Goal: Task Accomplishment & Management: Complete application form

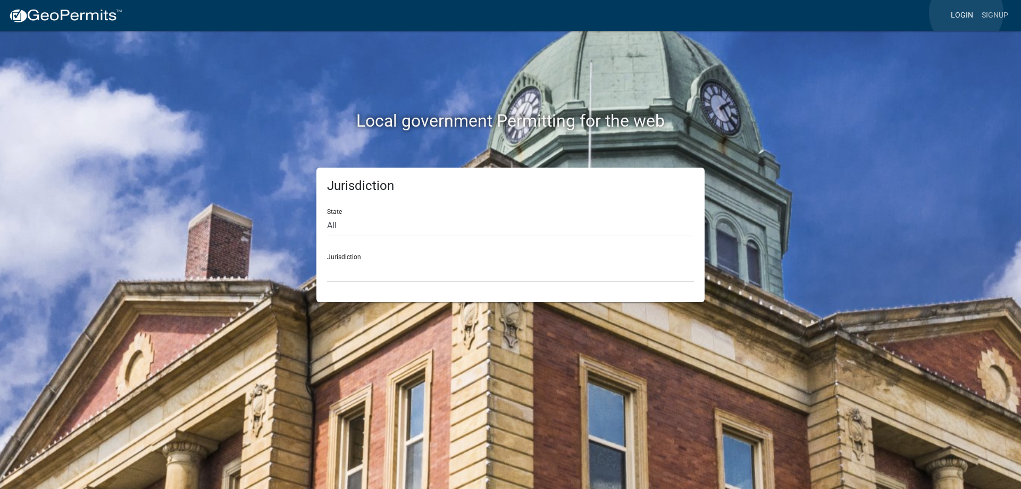
click at [967, 13] on link "Login" at bounding box center [962, 15] width 31 height 20
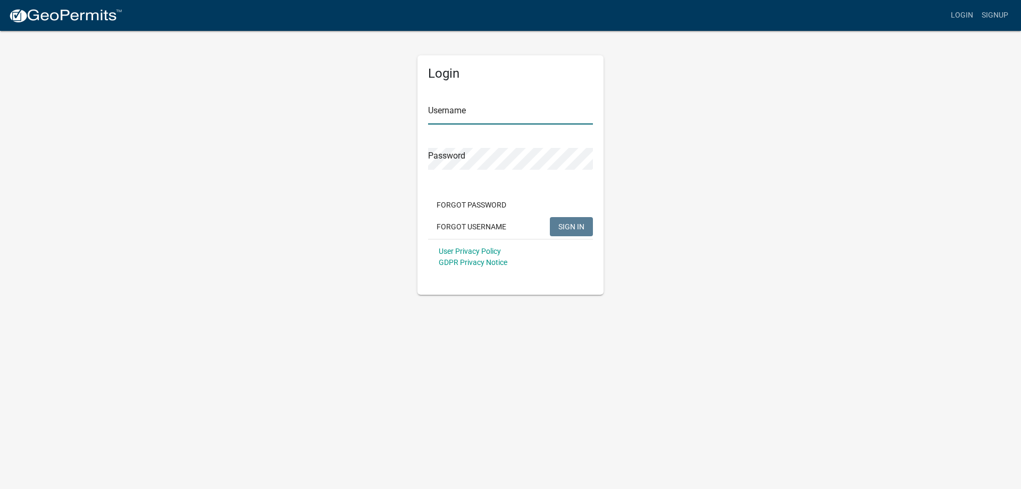
type input "[PERSON_NAME][EMAIL_ADDRESS][PERSON_NAME][DOMAIN_NAME]"
click at [562, 230] on span "SIGN IN" at bounding box center [572, 226] width 26 height 9
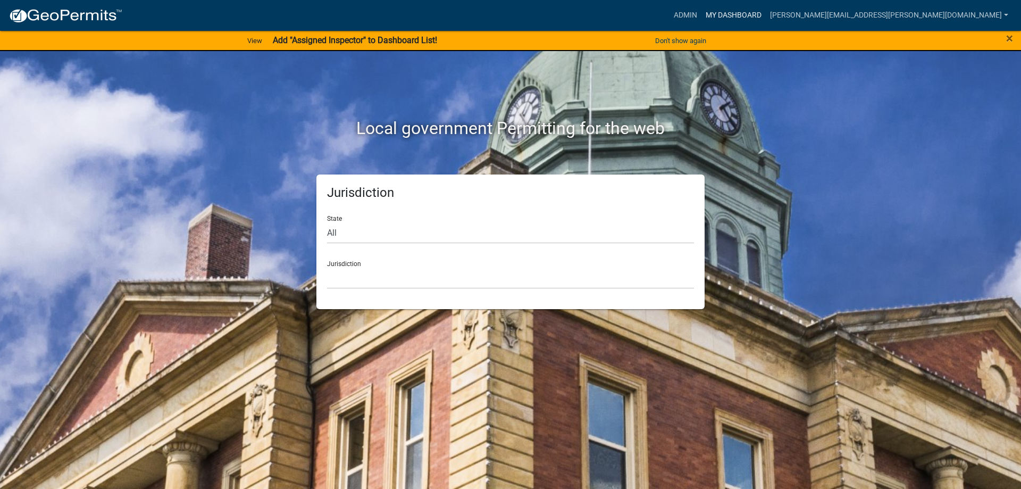
click at [766, 12] on link "My Dashboard" at bounding box center [734, 15] width 64 height 20
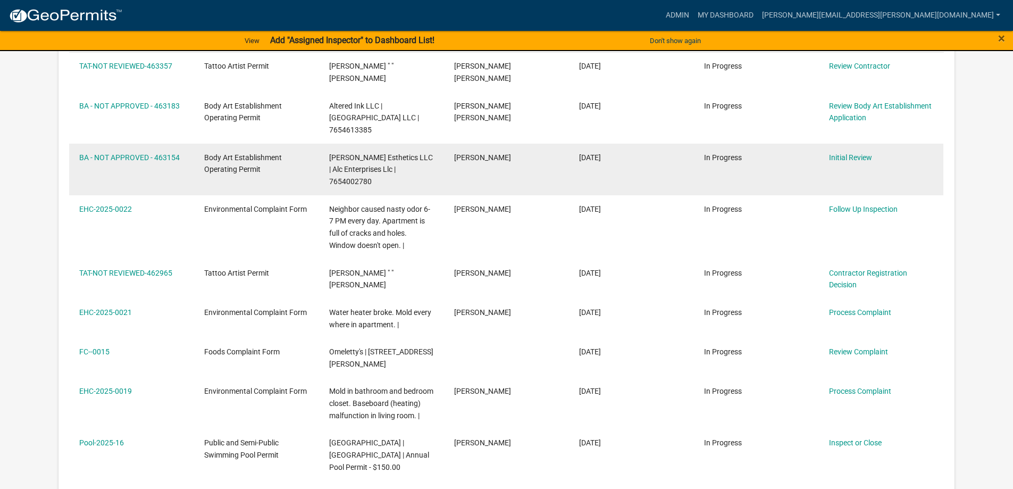
scroll to position [372, 0]
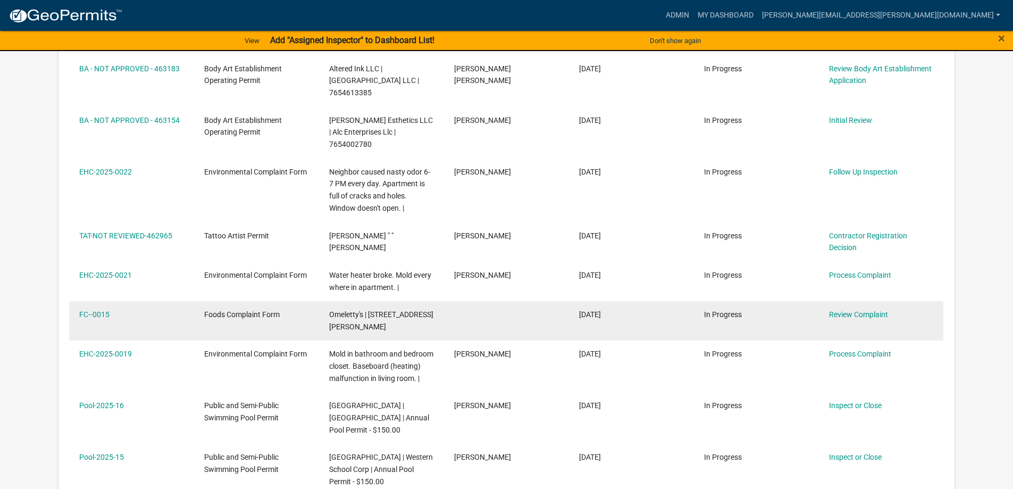
click at [828, 301] on datatable-body-cell "Review Complaint" at bounding box center [881, 320] width 125 height 39
click at [843, 310] on link "Review Complaint" at bounding box center [858, 314] width 59 height 9
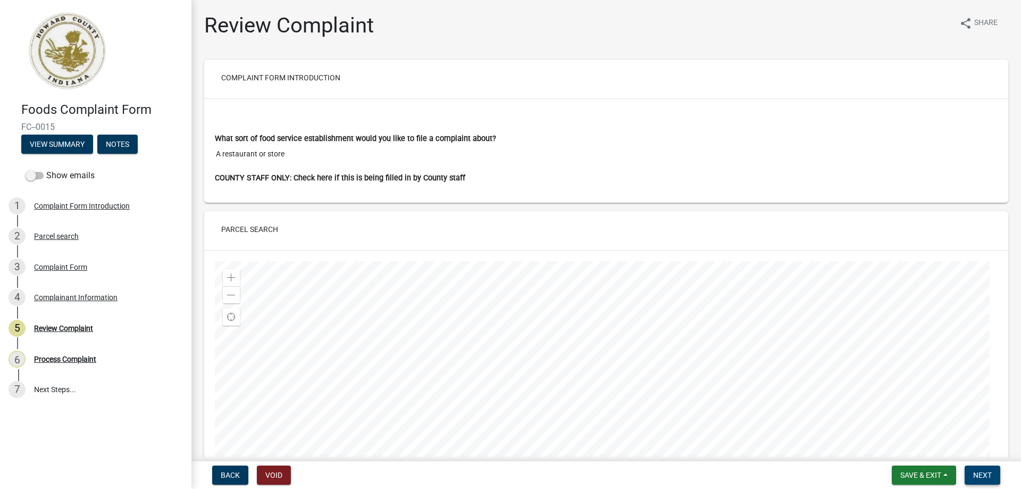
click at [984, 476] on span "Next" at bounding box center [982, 475] width 19 height 9
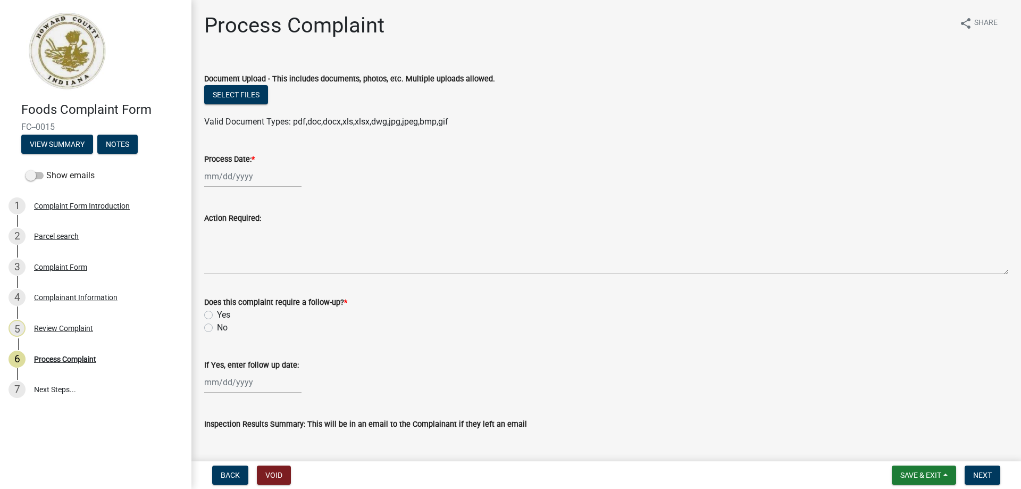
click at [215, 179] on div at bounding box center [252, 176] width 97 height 22
select select "8"
select select "2025"
drag, startPoint x: 252, startPoint y: 267, endPoint x: 246, endPoint y: 264, distance: 6.4
click at [251, 267] on div "13" at bounding box center [248, 267] width 17 height 17
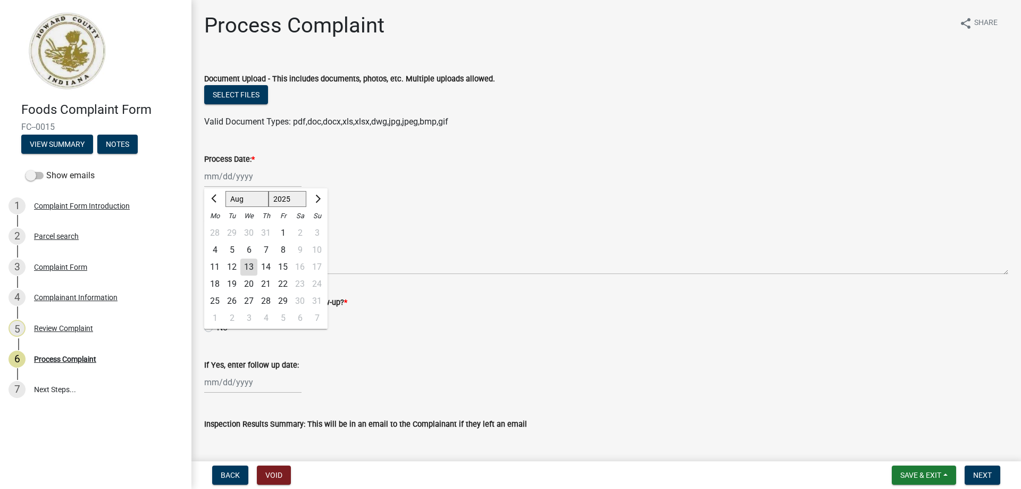
type input "[DATE]"
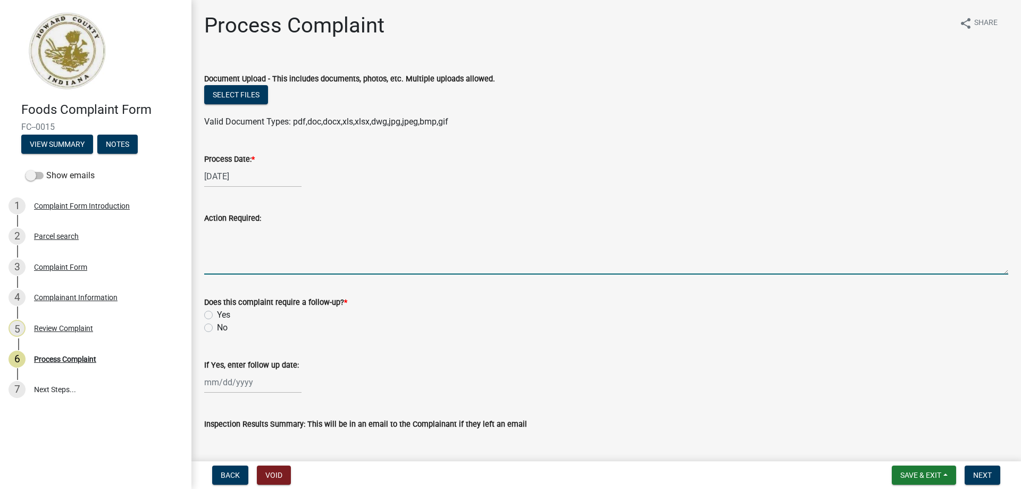
click at [228, 250] on textarea "Action Required:" at bounding box center [606, 249] width 804 height 50
type textarea "Complaint investigation"
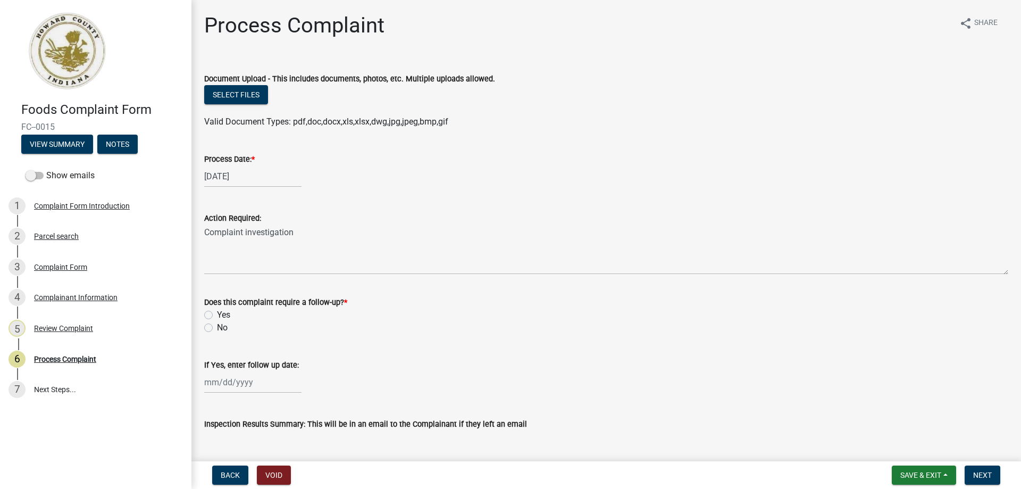
click at [217, 315] on label "Yes" at bounding box center [223, 315] width 13 height 13
click at [217, 315] on input "Yes" at bounding box center [220, 312] width 7 height 7
radio input "true"
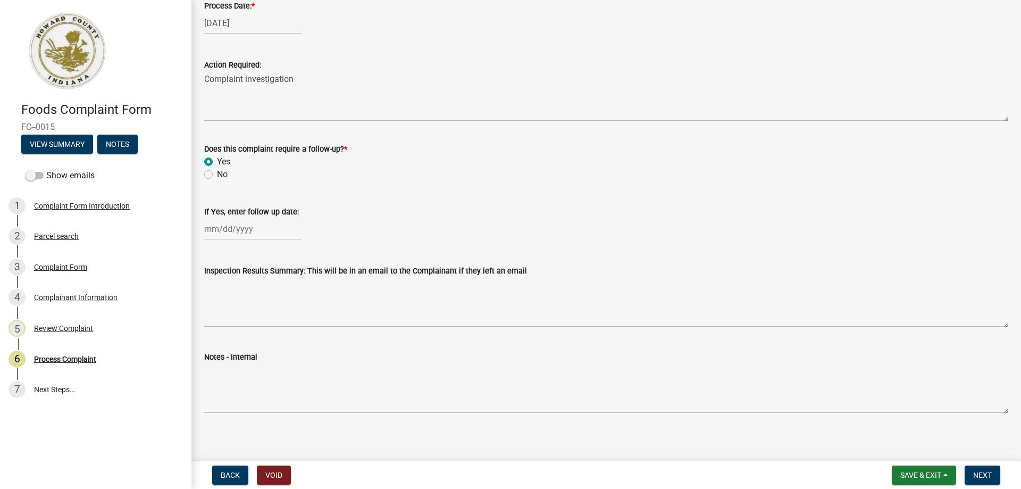
scroll to position [160, 0]
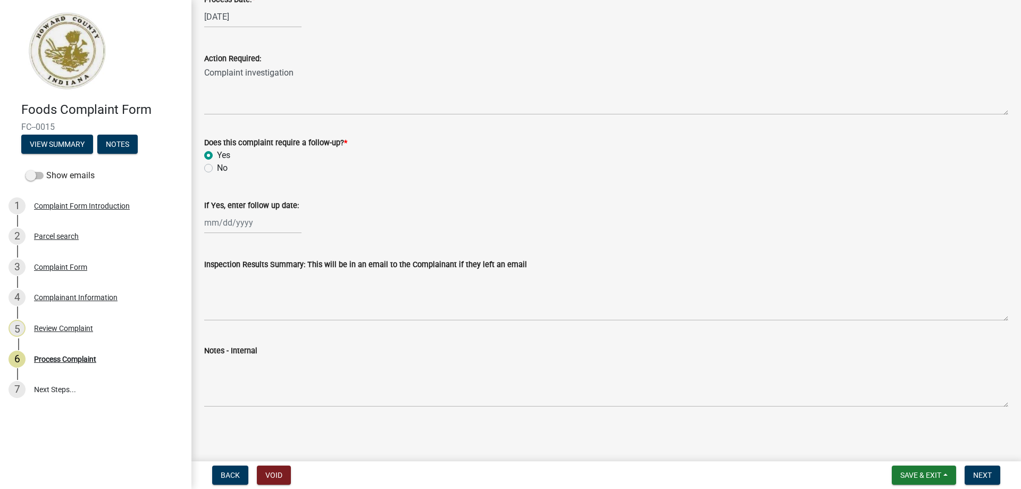
click at [222, 221] on div at bounding box center [252, 223] width 97 height 22
select select "8"
select select "2025"
click at [353, 218] on div "[PERSON_NAME] Feb Mar Apr [PERSON_NAME][DATE] Oct Nov [DATE] 1526 1527 1528 152…" at bounding box center [606, 223] width 804 height 22
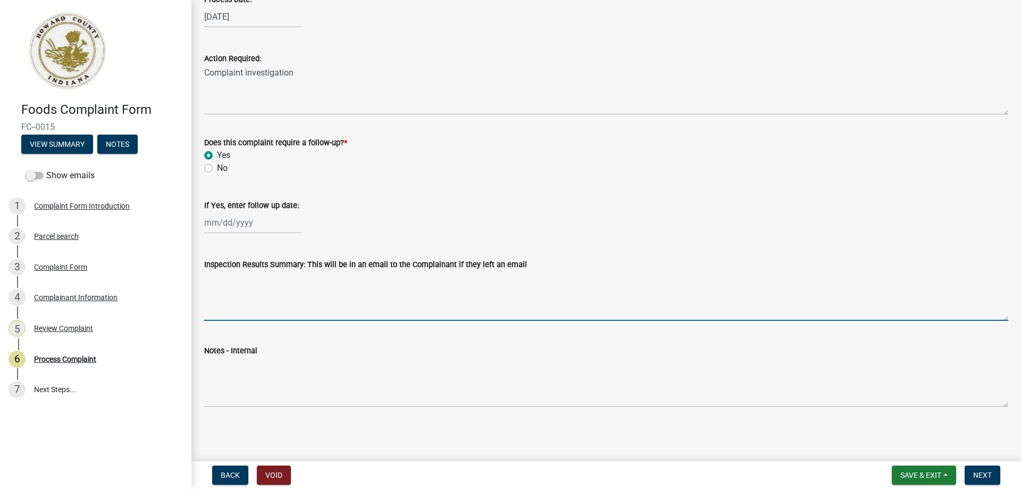
click at [268, 303] on textarea "Inspection Results Summary: This will be in an email to the Complainant if they…" at bounding box center [606, 296] width 804 height 50
type textarea "C"
type textarea "Reports become available to the public upon request [DATE]"
click at [975, 474] on span "Next" at bounding box center [982, 475] width 19 height 9
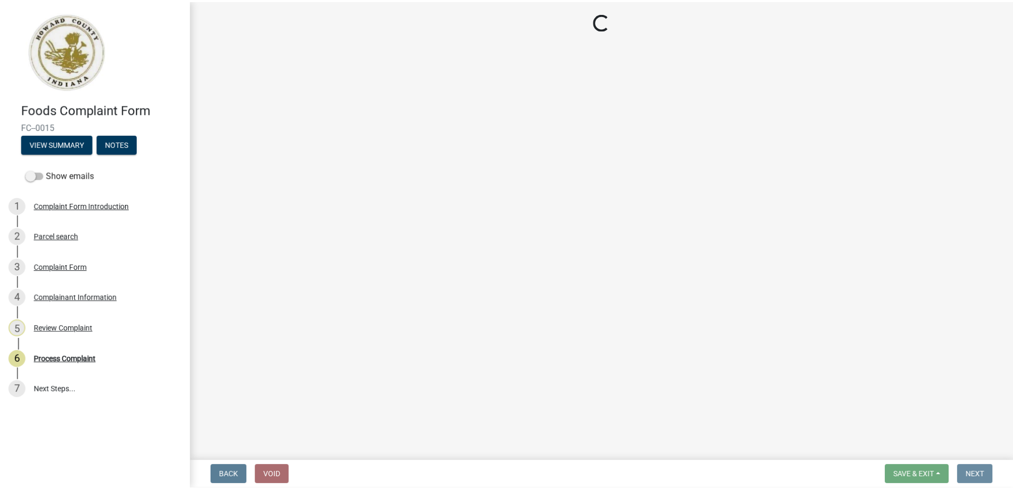
scroll to position [0, 0]
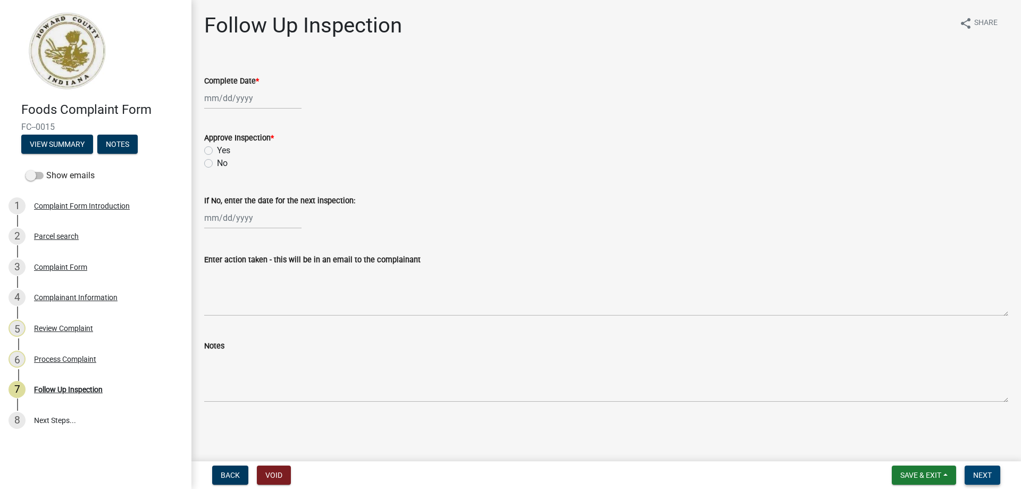
click at [994, 474] on button "Next" at bounding box center [983, 474] width 36 height 19
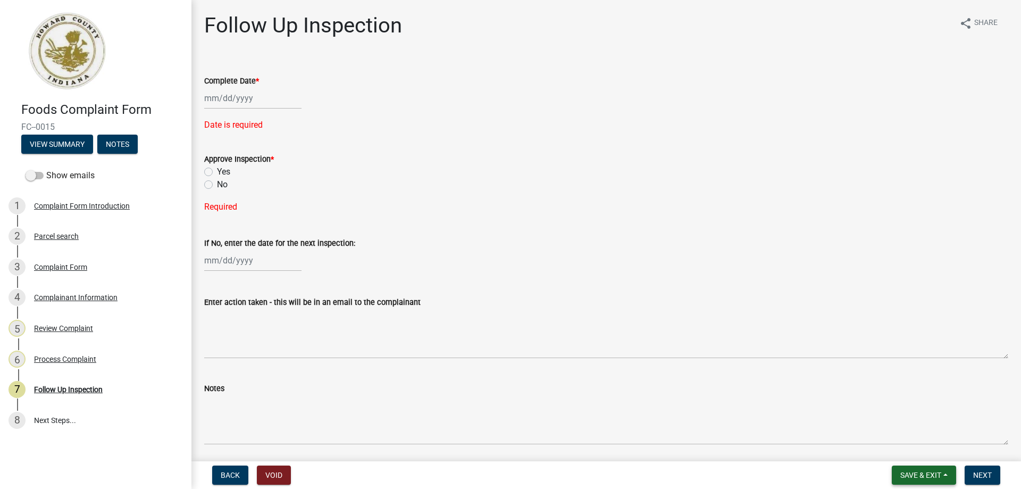
click at [920, 472] on span "Save & Exit" at bounding box center [921, 475] width 41 height 9
click at [908, 448] on button "Save & Exit" at bounding box center [913, 448] width 85 height 26
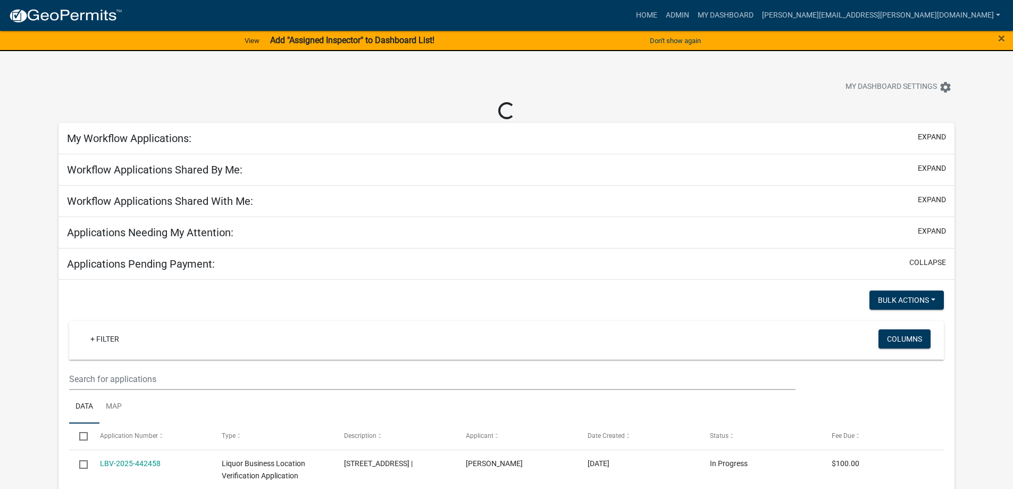
click at [414, 79] on div at bounding box center [317, 88] width 532 height 23
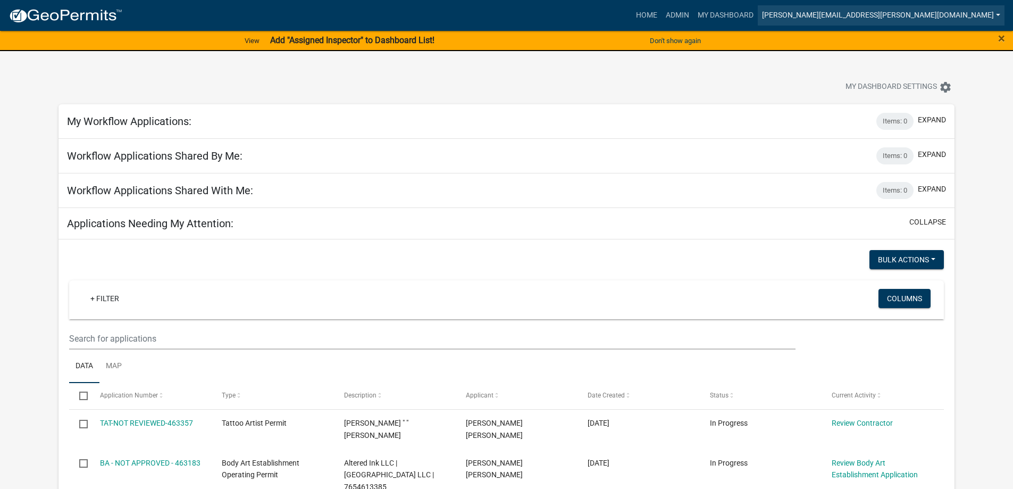
click at [908, 14] on link "[PERSON_NAME][EMAIL_ADDRESS][PERSON_NAME][DOMAIN_NAME]" at bounding box center [881, 15] width 247 height 20
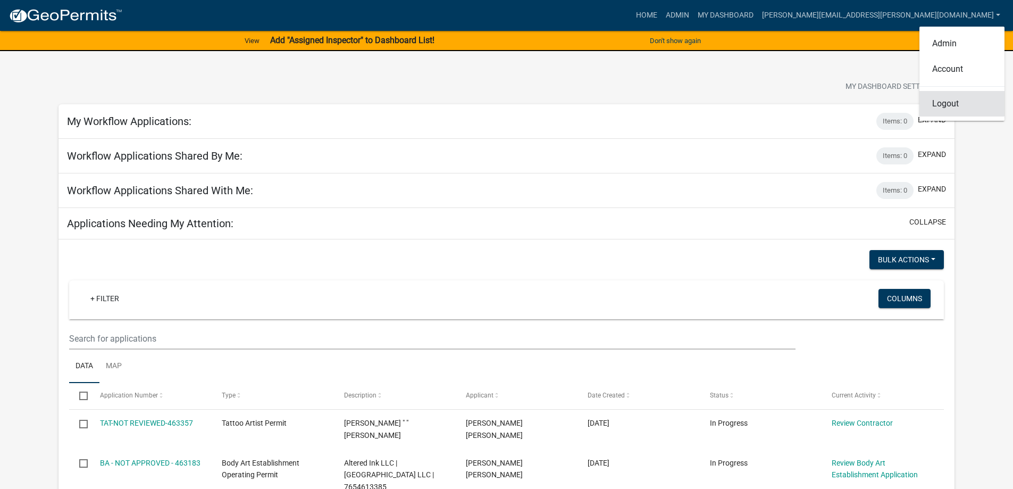
click at [942, 107] on link "Logout" at bounding box center [962, 104] width 85 height 26
